Goal: Task Accomplishment & Management: Manage account settings

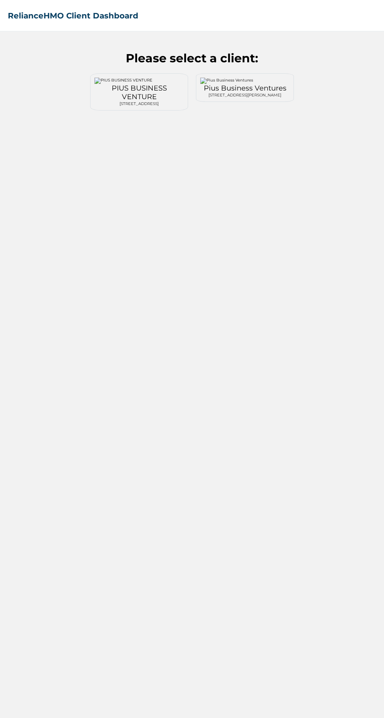
click at [249, 98] on div "[STREET_ADDRESS][PERSON_NAME]" at bounding box center [244, 95] width 89 height 5
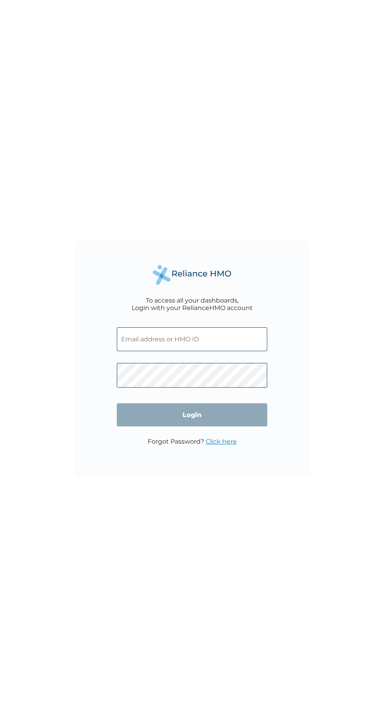
click at [220, 343] on input "text" at bounding box center [192, 339] width 151 height 24
click input "Login" at bounding box center [192, 414] width 151 height 23
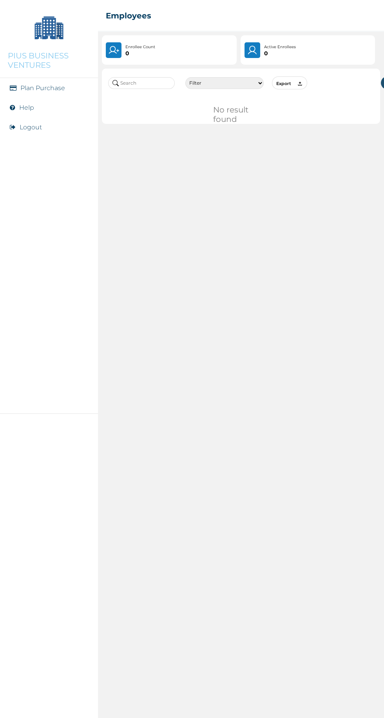
click at [35, 127] on button "Logout" at bounding box center [31, 126] width 22 height 7
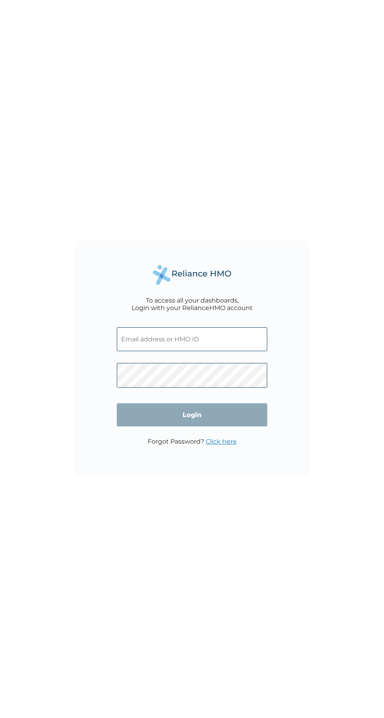
click at [214, 343] on input "text" at bounding box center [192, 339] width 151 height 24
click input "Login" at bounding box center [192, 414] width 151 height 23
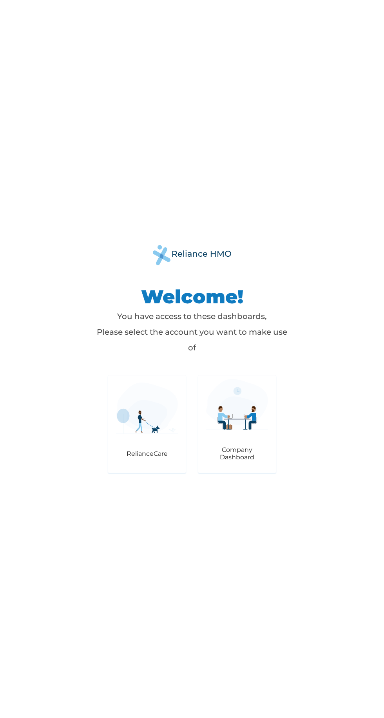
click at [232, 424] on img at bounding box center [237, 404] width 62 height 51
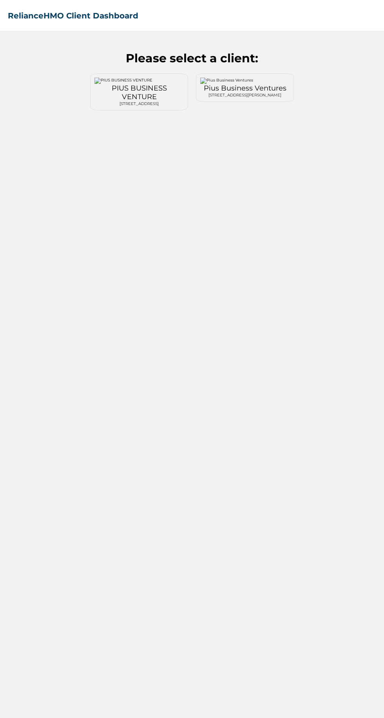
click at [143, 95] on div "PIUS BUSINESS VENTURE" at bounding box center [138, 92] width 89 height 17
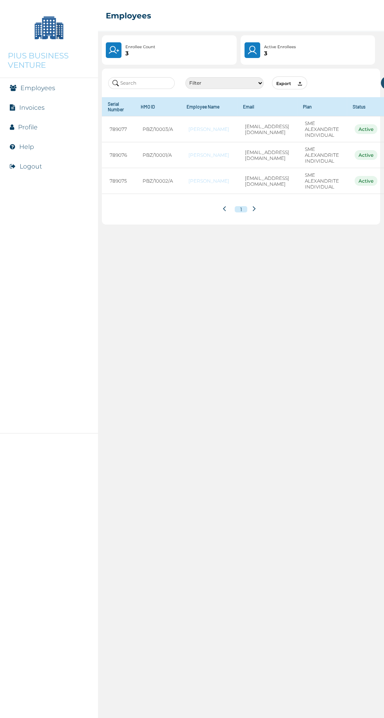
click at [42, 110] on link "Invoices" at bounding box center [31, 107] width 25 height 7
